Goal: Find contact information: Find contact information

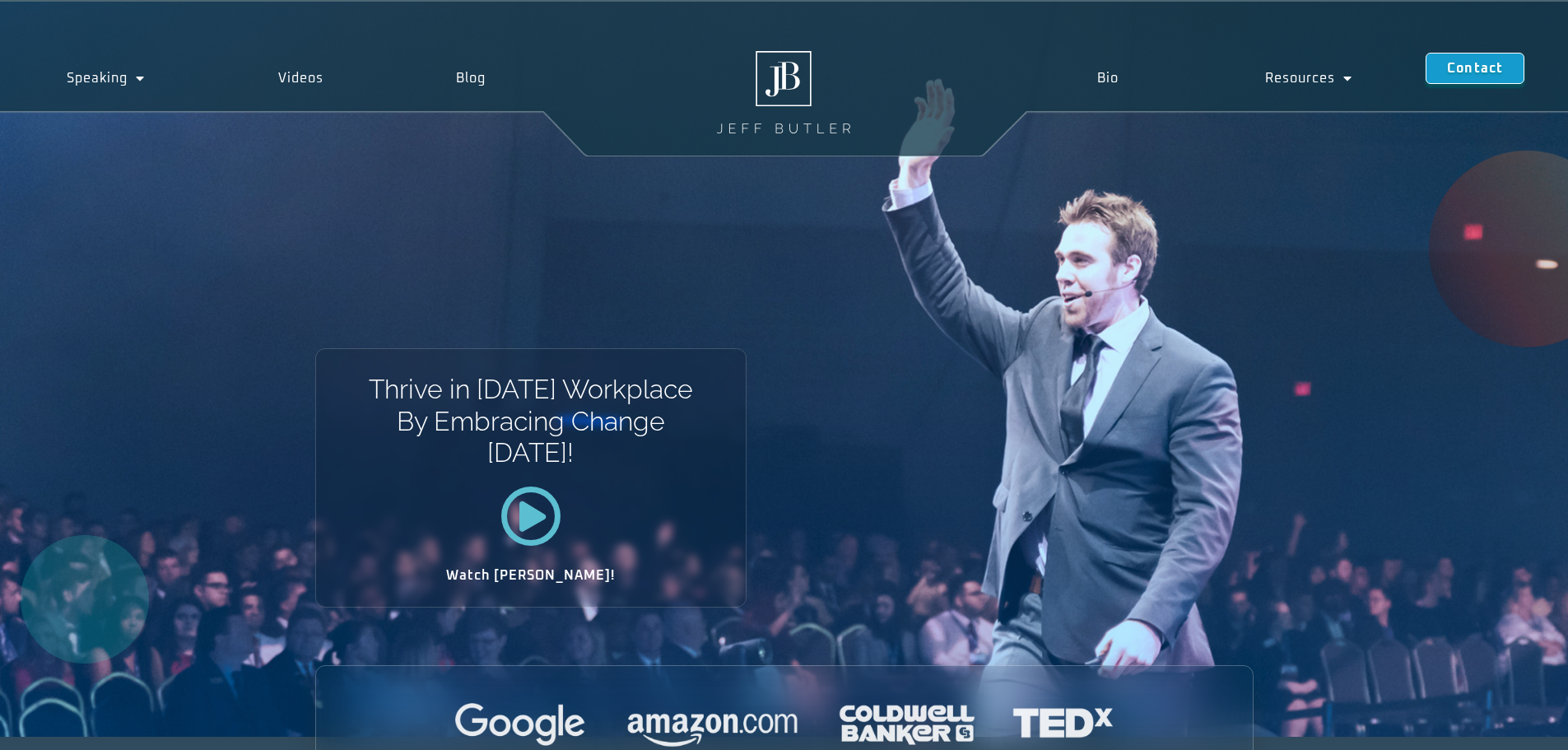
click at [1482, 76] on link "Contact" at bounding box center [1474, 68] width 99 height 31
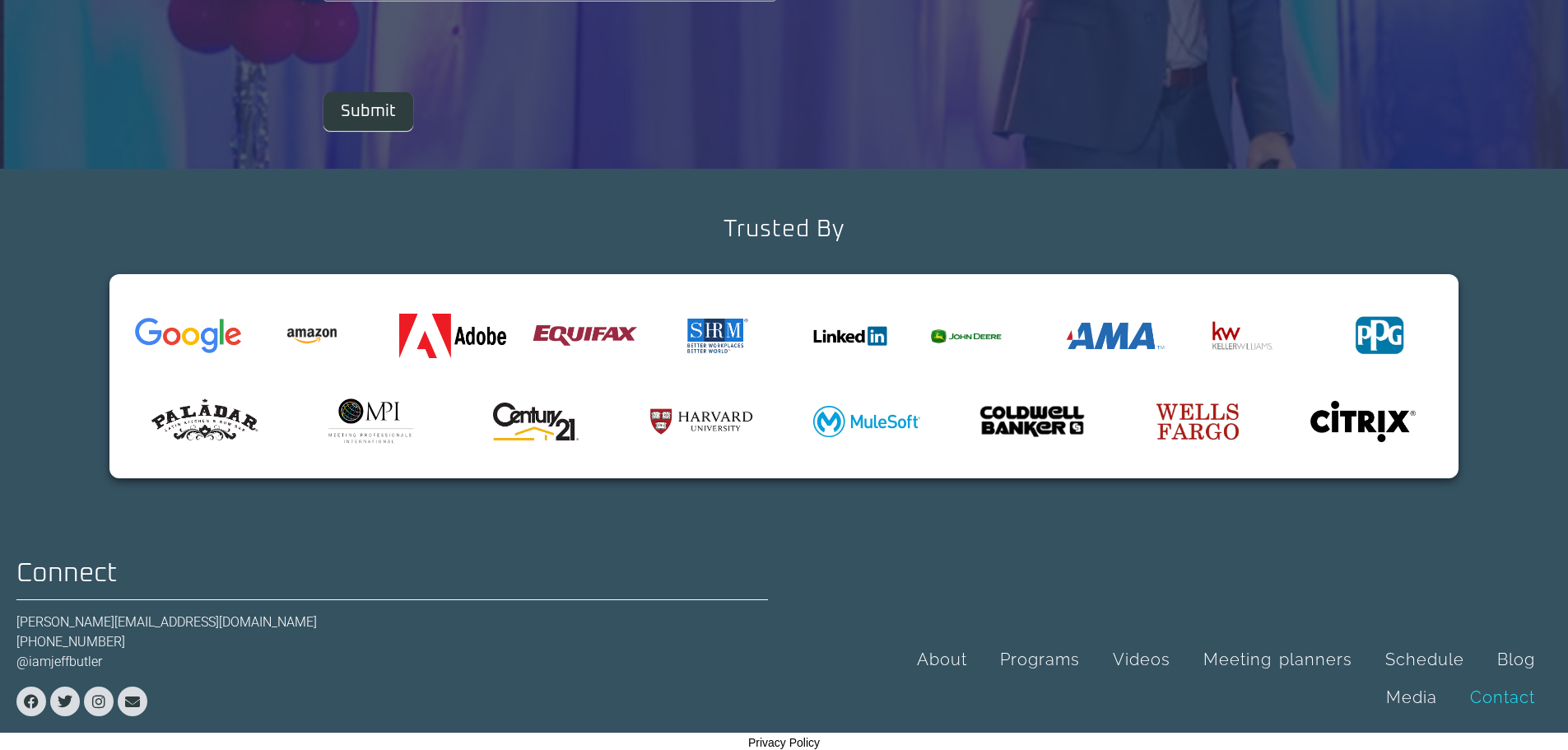
scroll to position [623, 0]
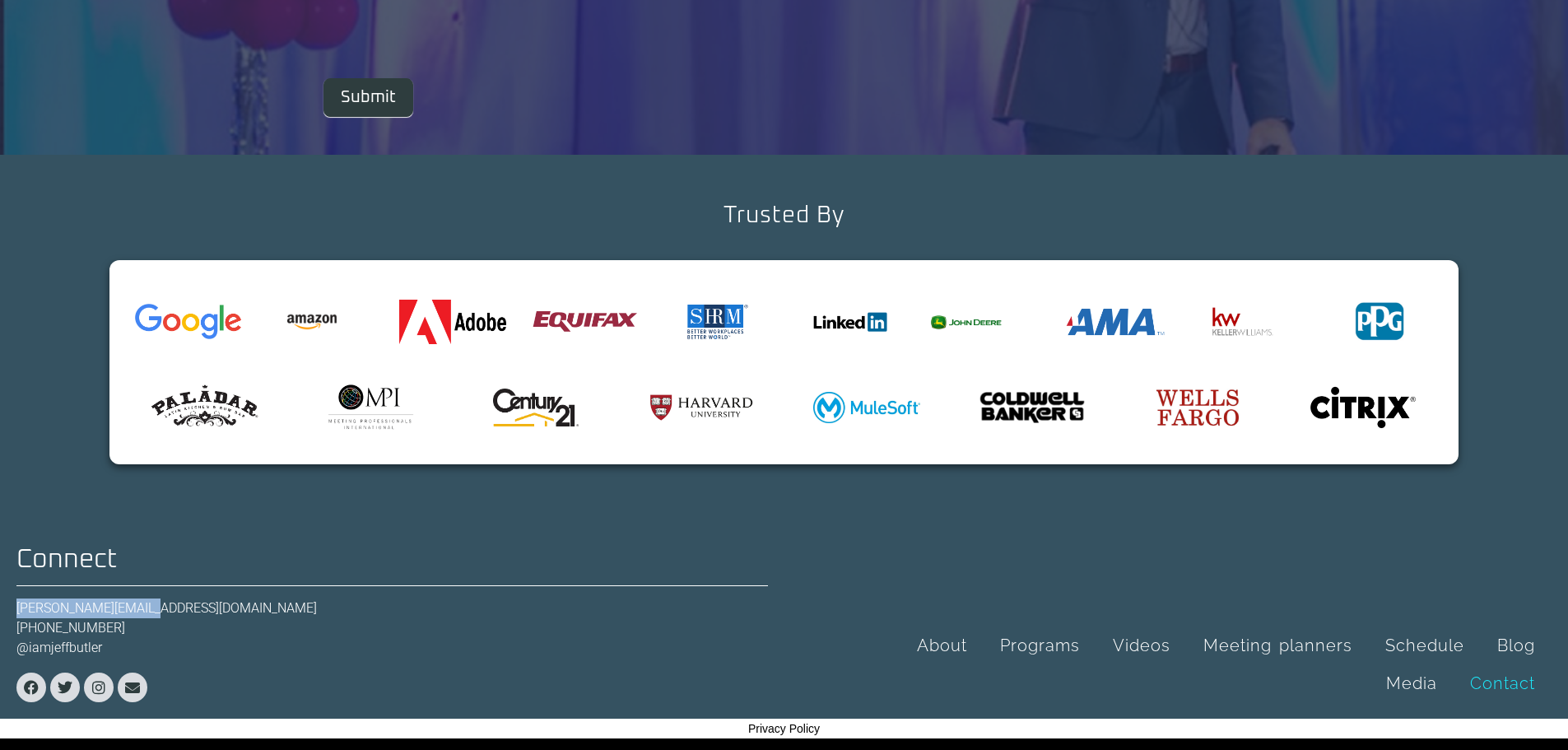
drag, startPoint x: 187, startPoint y: 607, endPoint x: 1, endPoint y: 600, distance: 186.1
click at [1, 600] on div "Connect [PERSON_NAME][EMAIL_ADDRESS][DOMAIN_NAME] [PHONE_NUMBER] @iamjeffbutler…" at bounding box center [784, 624] width 1568 height 188
copy link "[PERSON_NAME][EMAIL_ADDRESS][DOMAIN_NAME]"
